Goal: Task Accomplishment & Management: Manage account settings

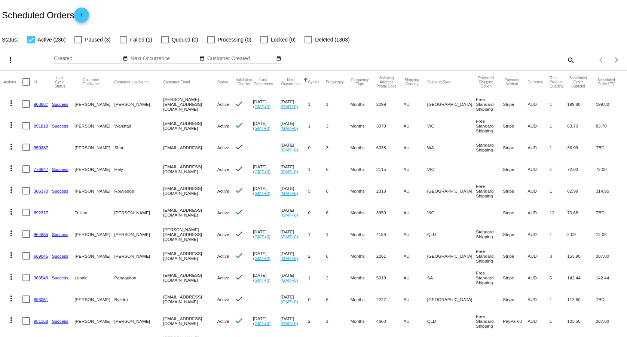
click at [575, 61] on div "Items per page: 20 1 - 20 of 236" at bounding box center [601, 59] width 52 height 21
click at [566, 59] on mat-icon "search" at bounding box center [570, 60] width 9 height 12
click at [521, 58] on input "Search" at bounding box center [497, 59] width 156 height 6
paste input "[EMAIL_ADDRESS][DOMAIN_NAME]"
type input "[EMAIL_ADDRESS][DOMAIN_NAME]"
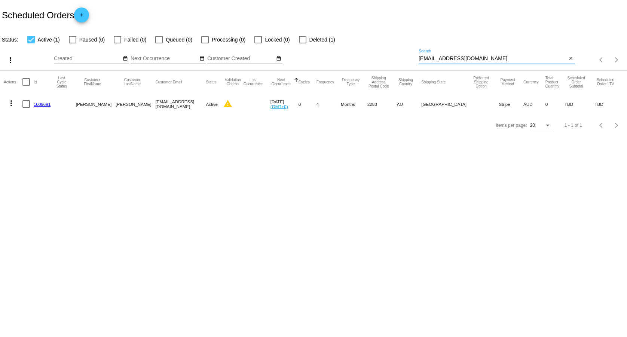
click at [45, 103] on link "1009691" at bounding box center [42, 104] width 17 height 5
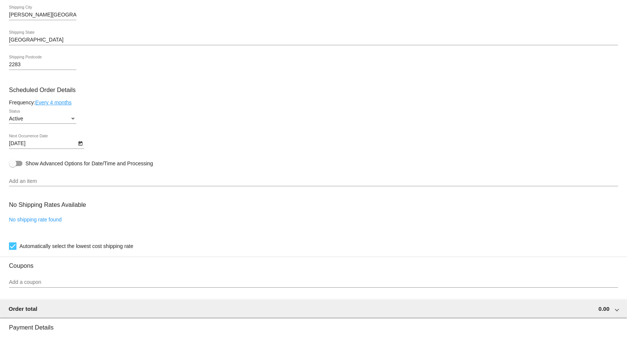
scroll to position [256, 0]
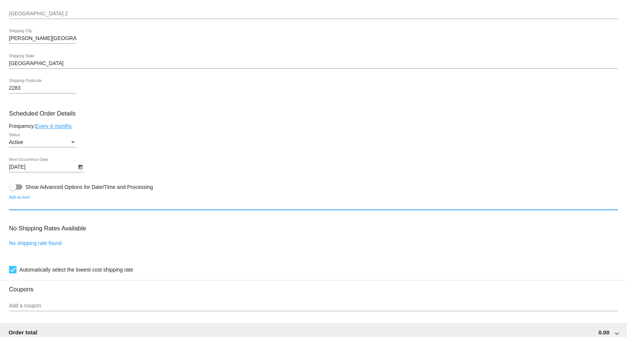
click at [47, 208] on input "Add an item" at bounding box center [313, 205] width 609 height 6
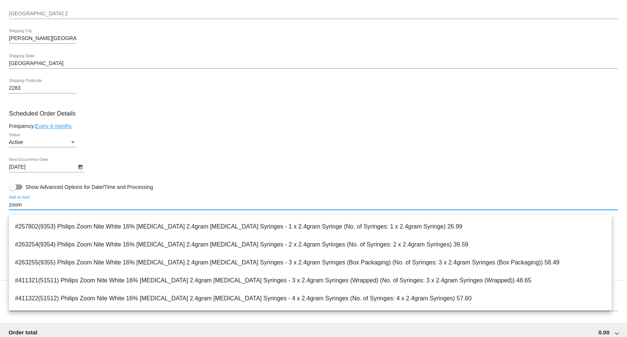
scroll to position [554, 0]
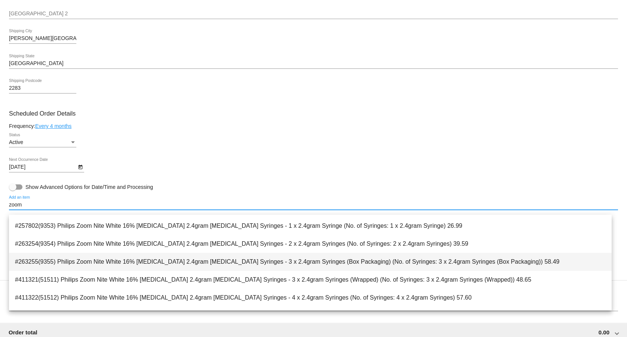
type input "zoom"
click at [224, 264] on span "#263255(9355) Philips Zoom Nite White 16% [MEDICAL_DATA] 2.4gram [MEDICAL_DATA]…" at bounding box center [310, 262] width 591 height 18
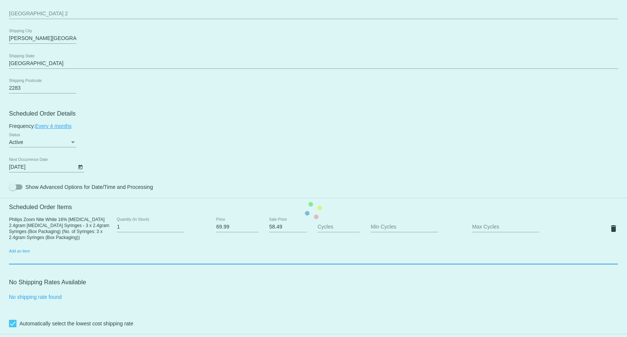
scroll to position [256, 0]
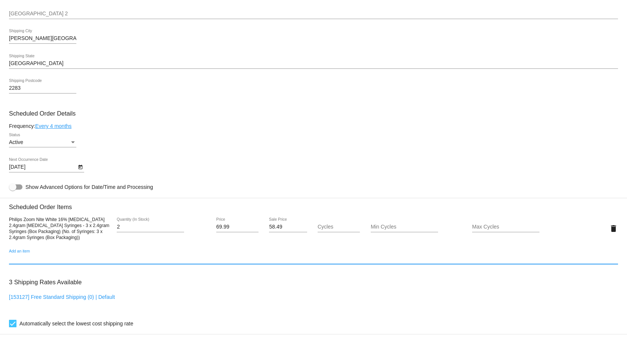
type input "2"
click at [180, 230] on input "2" at bounding box center [150, 227] width 67 height 6
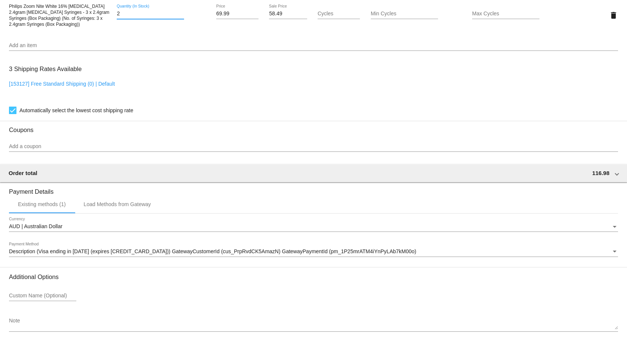
scroll to position [513, 0]
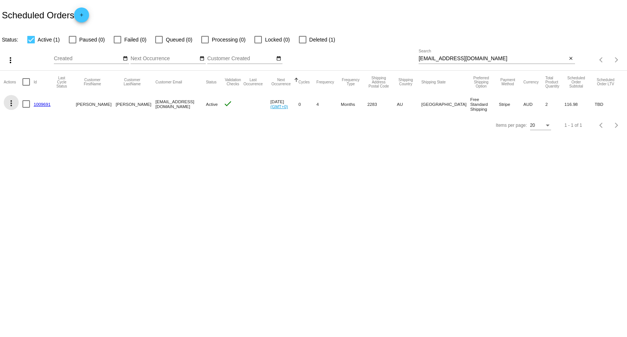
click at [9, 105] on mat-icon "more_vert" at bounding box center [11, 103] width 9 height 9
click at [43, 157] on span "Process Now" at bounding box center [41, 157] width 31 height 6
click at [40, 106] on link "1009691" at bounding box center [42, 104] width 17 height 5
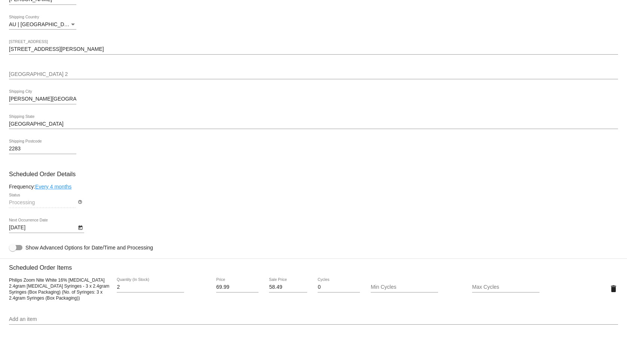
scroll to position [299, 0]
